Goal: Task Accomplishment & Management: Use online tool/utility

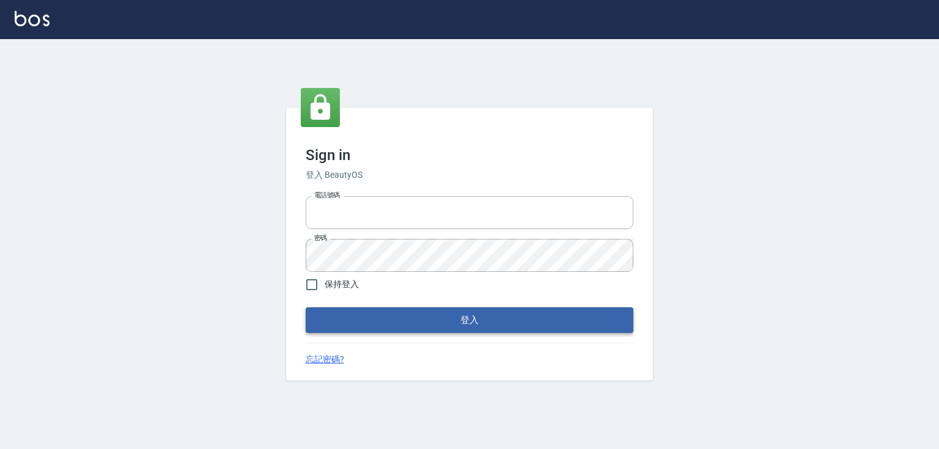
type input "0979268866"
click at [547, 333] on div "Sign in 登入 BeautyOS 電話號碼 [PHONE_NUMBER] 電話號碼 密碼 密碼 保持登入 登入 忘記密碼?" at bounding box center [469, 244] width 367 height 273
click at [543, 326] on button "登入" at bounding box center [470, 320] width 328 height 26
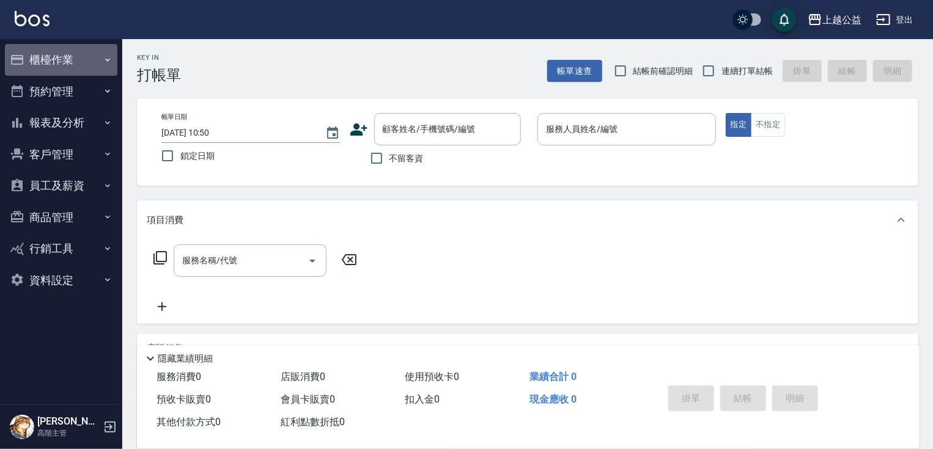
click at [22, 54] on icon "button" at bounding box center [17, 60] width 15 height 15
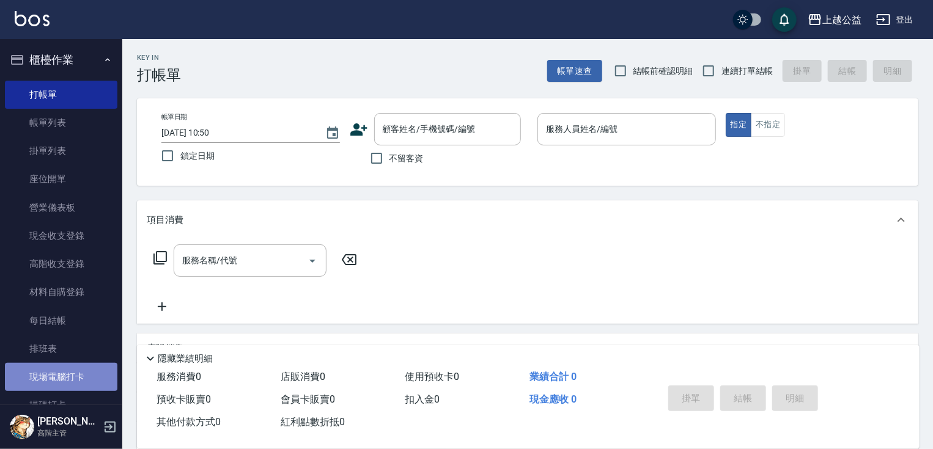
click at [61, 376] on link "現場電腦打卡" at bounding box center [61, 377] width 112 height 28
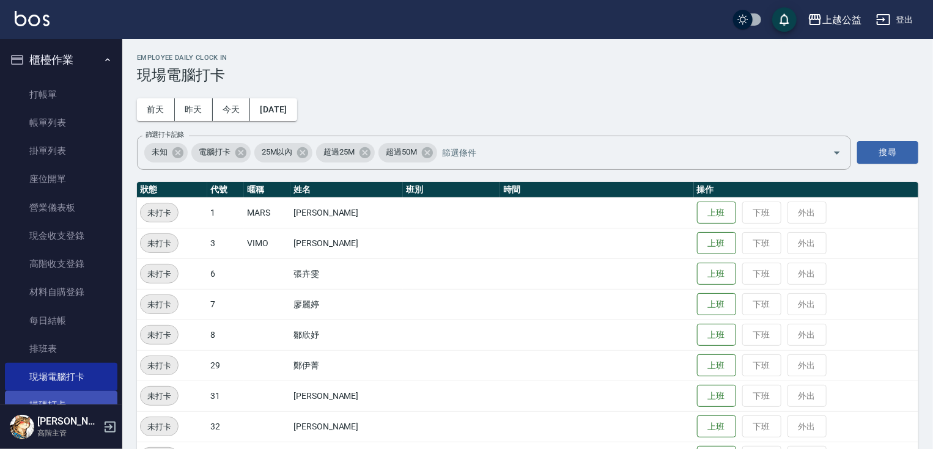
click at [66, 394] on link "掃碼打卡" at bounding box center [61, 405] width 112 height 28
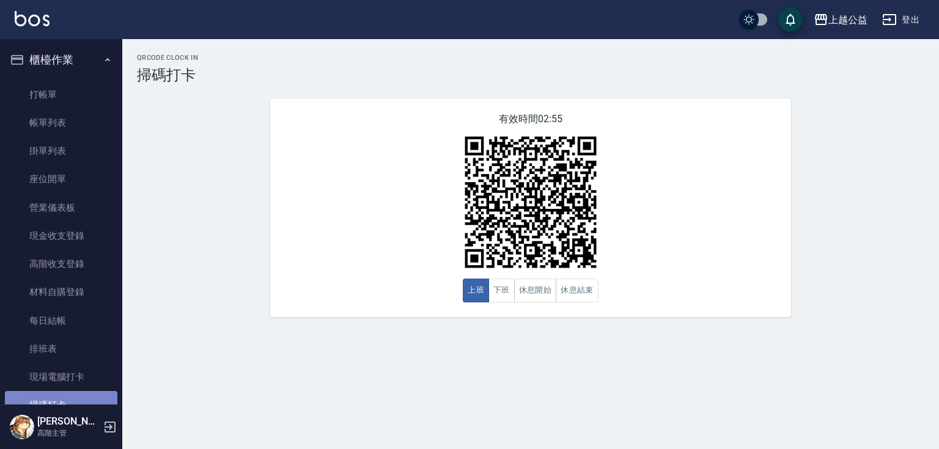
click at [73, 396] on link "掃碼打卡" at bounding box center [61, 405] width 112 height 28
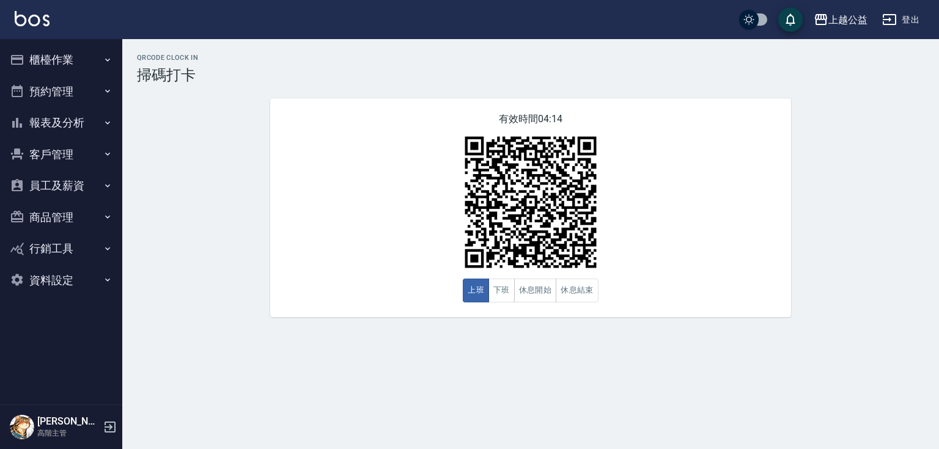
click at [931, 361] on div "QRcode Clock In 掃碼打卡 有效時間 04:14 上班 下班 休息開始 休息結束" at bounding box center [469, 224] width 939 height 449
drag, startPoint x: 922, startPoint y: 350, endPoint x: 895, endPoint y: 440, distance: 94.5
click at [902, 418] on div "QRcode Clock In 掃碼打卡 有效時間 04:13 上班 下班 休息開始 休息結束" at bounding box center [469, 224] width 939 height 449
drag, startPoint x: 890, startPoint y: 441, endPoint x: 886, endPoint y: 450, distance: 10.9
click at [886, 449] on html "上越公益 登出 櫃檯作業 打帳單 帳單列表 掛單列表 座位開單 營業儀表板 現金收支登錄 高階收支登錄 材料自購登錄 每日結帳 排班表 現場電腦打卡 掃碼打卡…" at bounding box center [469, 224] width 939 height 449
